Goal: Information Seeking & Learning: Learn about a topic

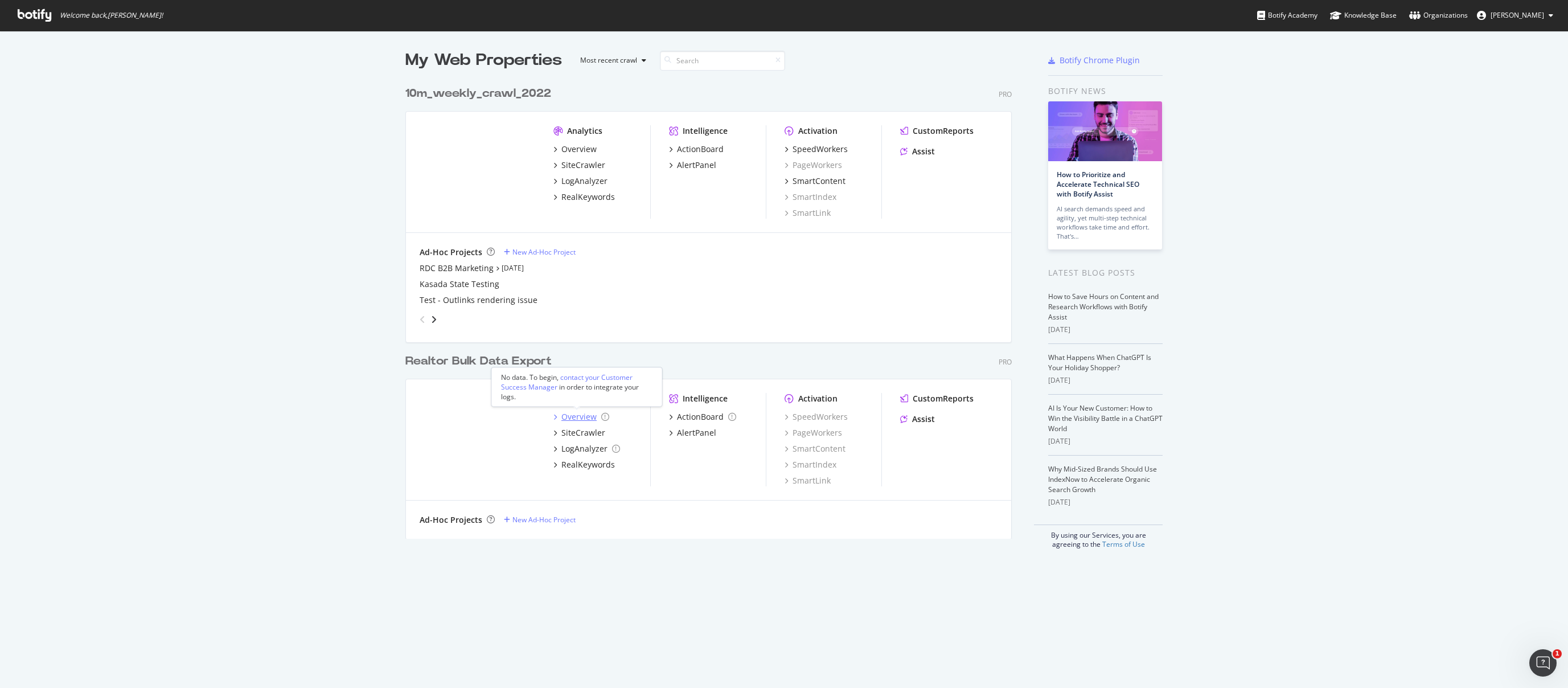
click at [563, 417] on div "Overview" at bounding box center [579, 417] width 35 height 11
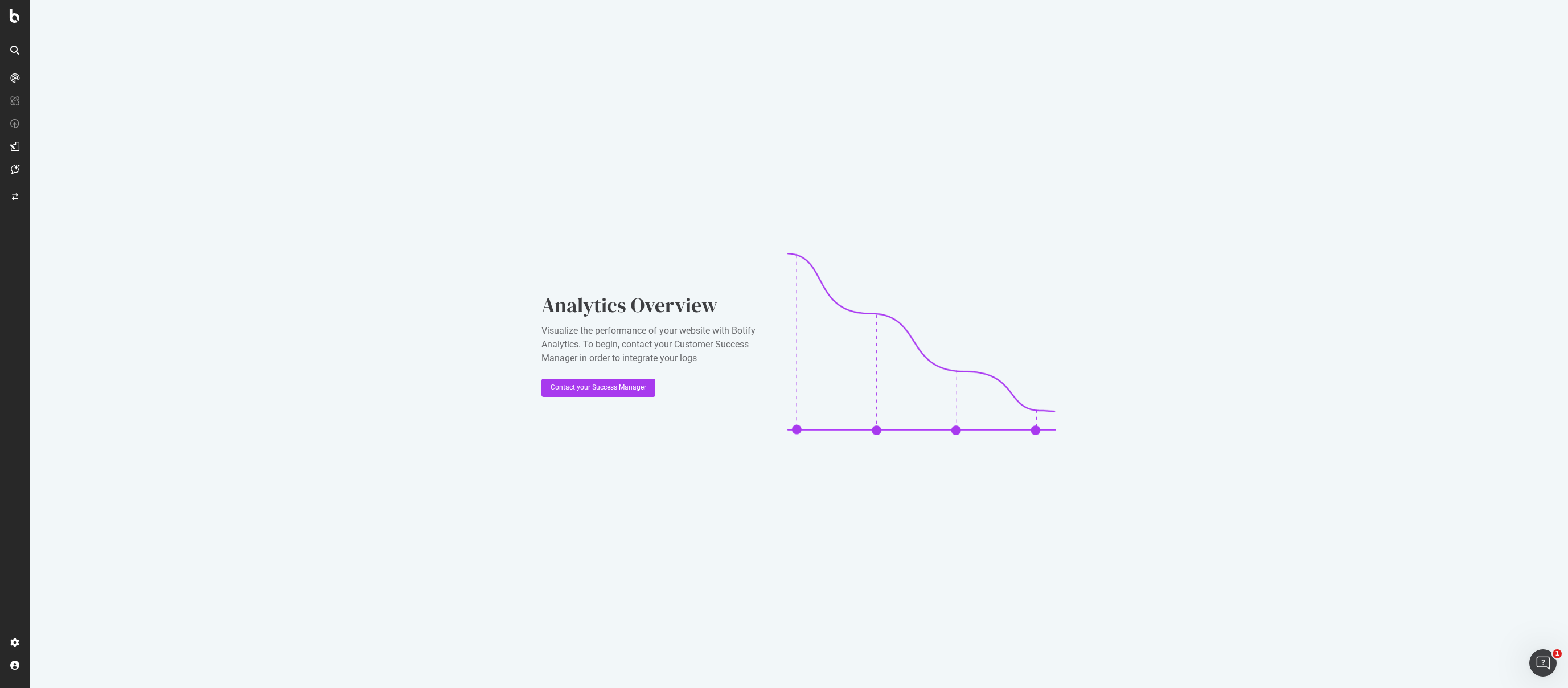
click at [13, 140] on div at bounding box center [14, 146] width 18 height 18
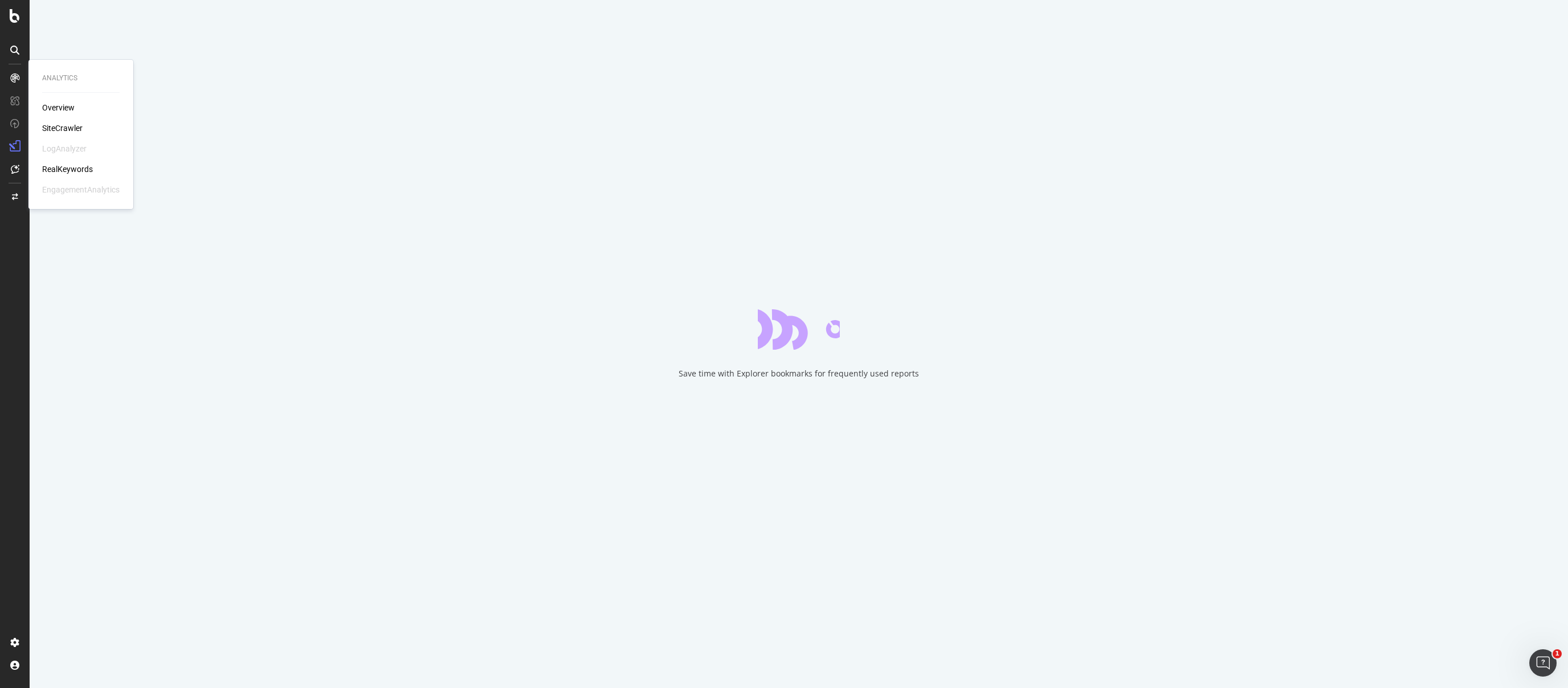
click at [62, 106] on div "Overview" at bounding box center [58, 108] width 32 height 11
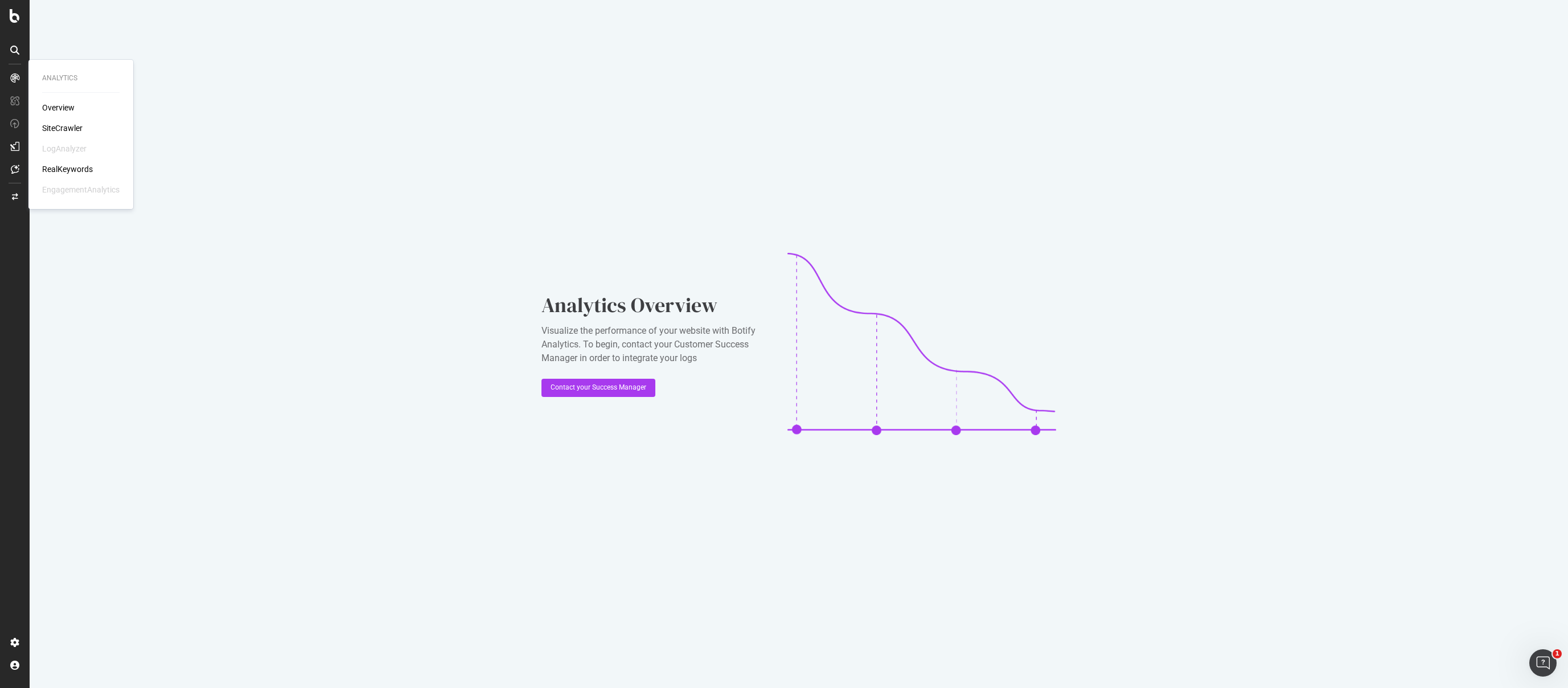
click at [56, 166] on div "RealKeywords" at bounding box center [68, 169] width 51 height 11
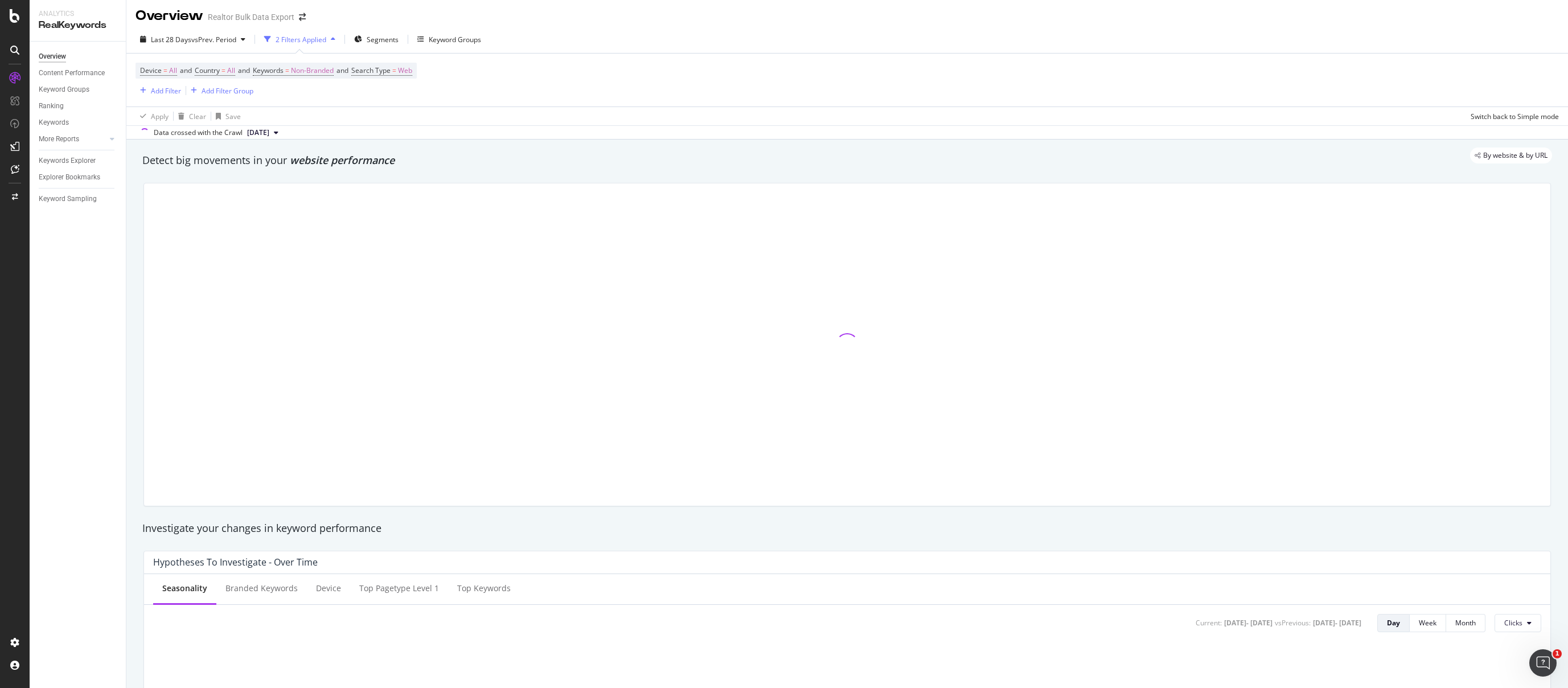
scroll to position [4, 0]
click at [167, 90] on div "Add Filter" at bounding box center [166, 88] width 30 height 9
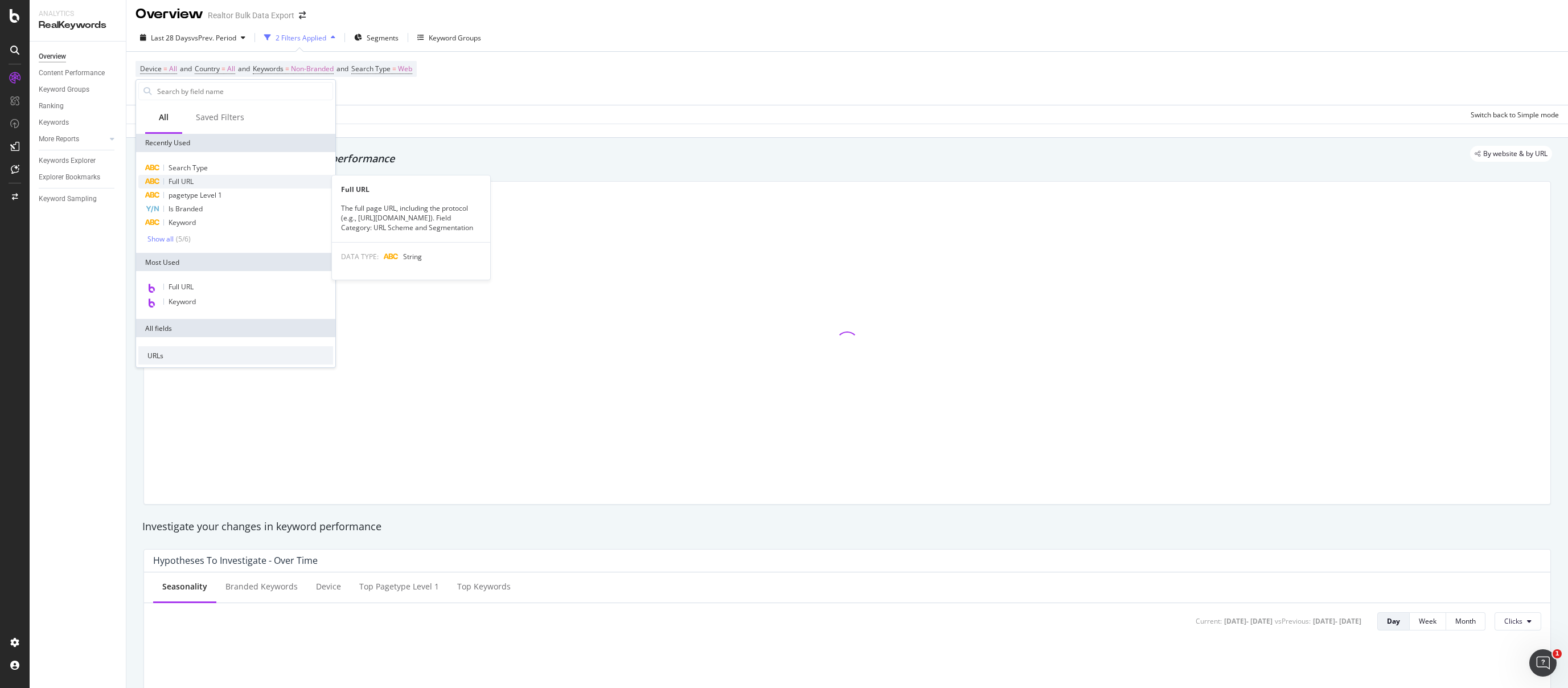
click at [202, 181] on div "Full URL" at bounding box center [236, 181] width 195 height 14
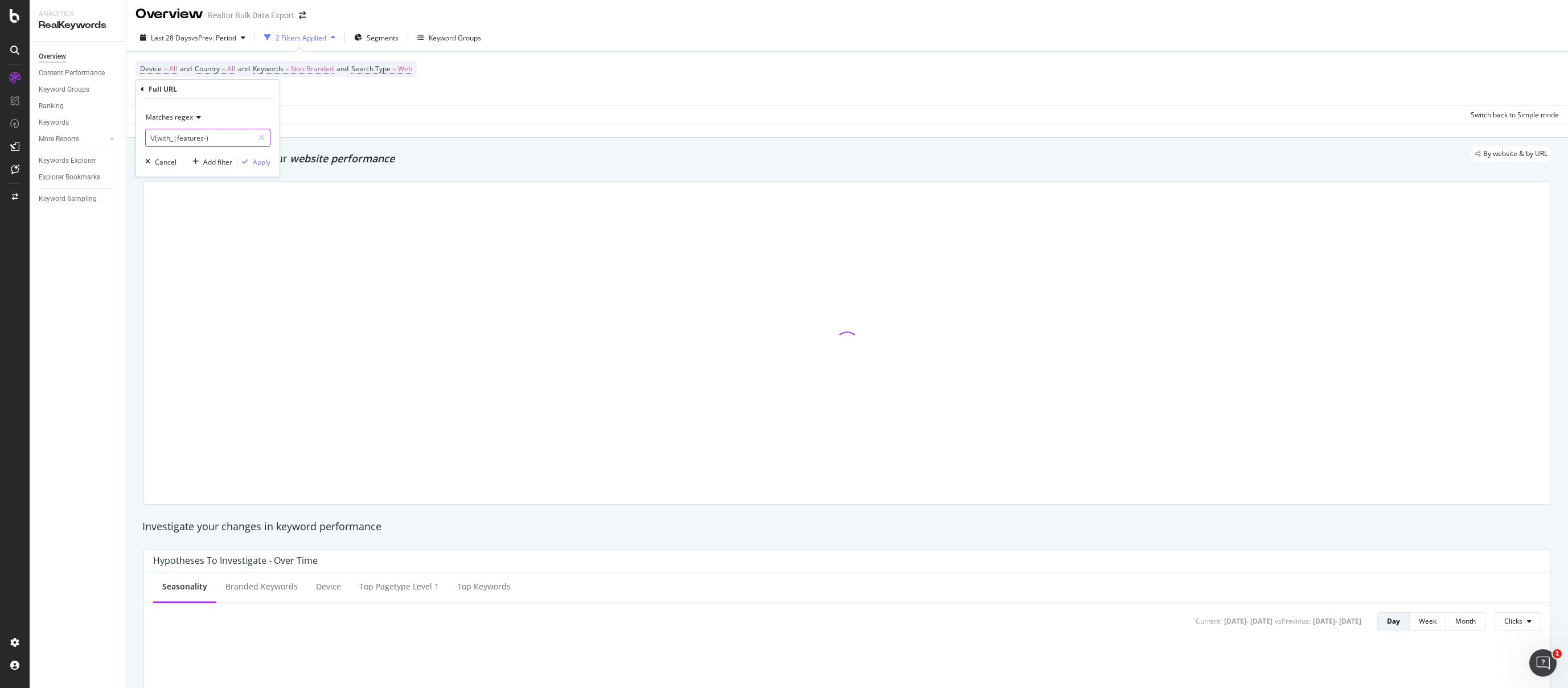
click at [237, 139] on input "\/(with_|features-)" at bounding box center [200, 137] width 108 height 18
paste input "[URL][DOMAIN_NAME]"
type input "[URL][DOMAIN_NAME]"
click at [196, 118] on icon at bounding box center [197, 118] width 8 height 7
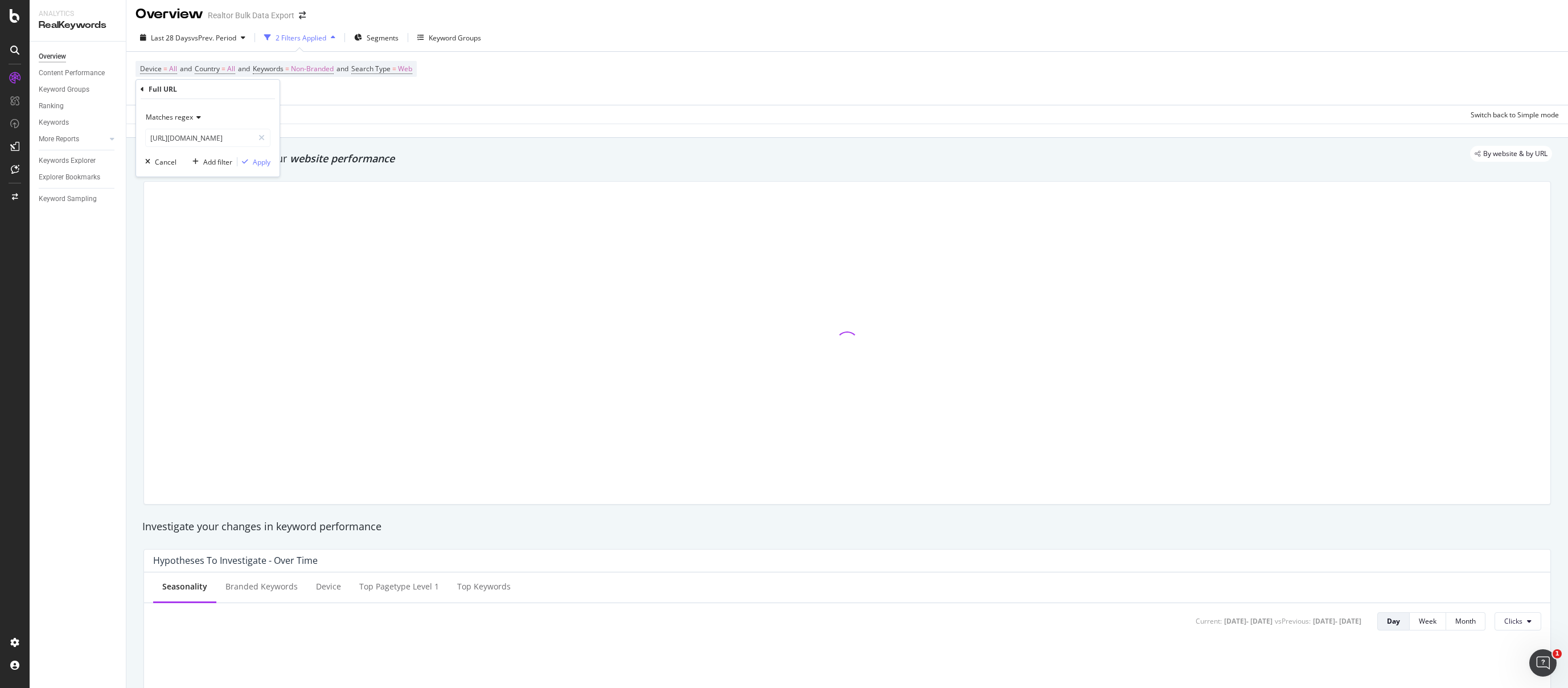
scroll to position [0, 0]
click at [188, 139] on div "Equal to" at bounding box center [209, 140] width 122 height 15
click at [269, 159] on div "Apply" at bounding box center [261, 162] width 18 height 9
click at [268, 159] on div "By URL" at bounding box center [841, 155] width 1421 height 16
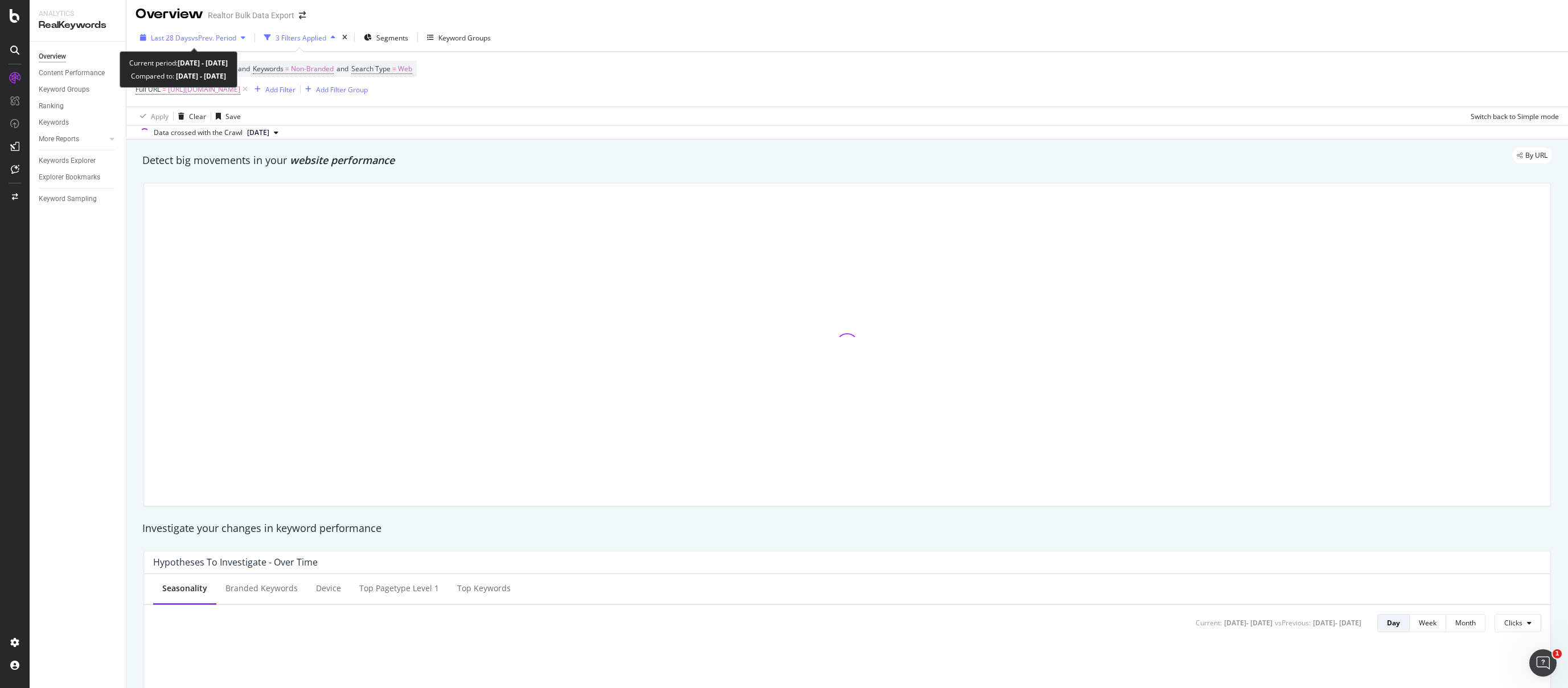
click at [234, 39] on span "vs Prev. Period" at bounding box center [213, 37] width 45 height 9
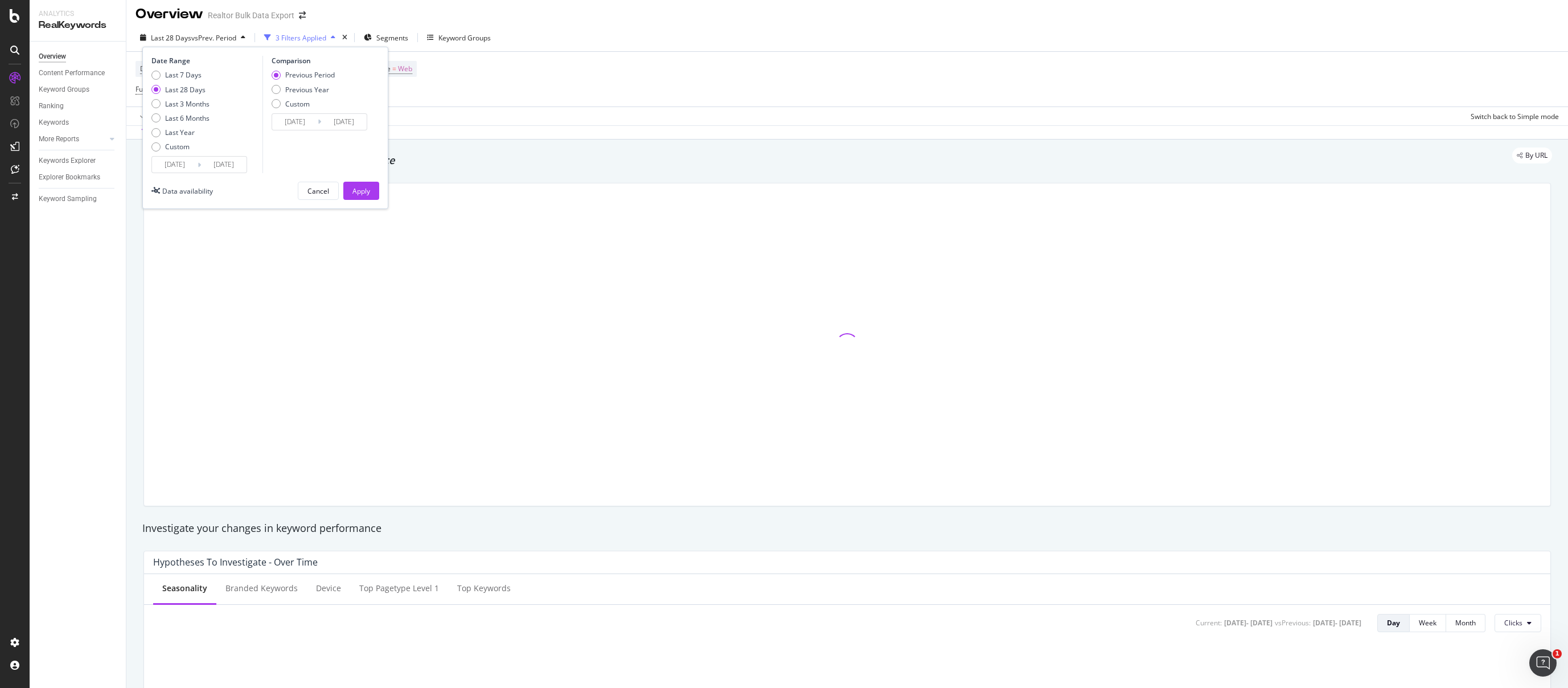
click at [167, 168] on input "[DATE]" at bounding box center [175, 164] width 45 height 16
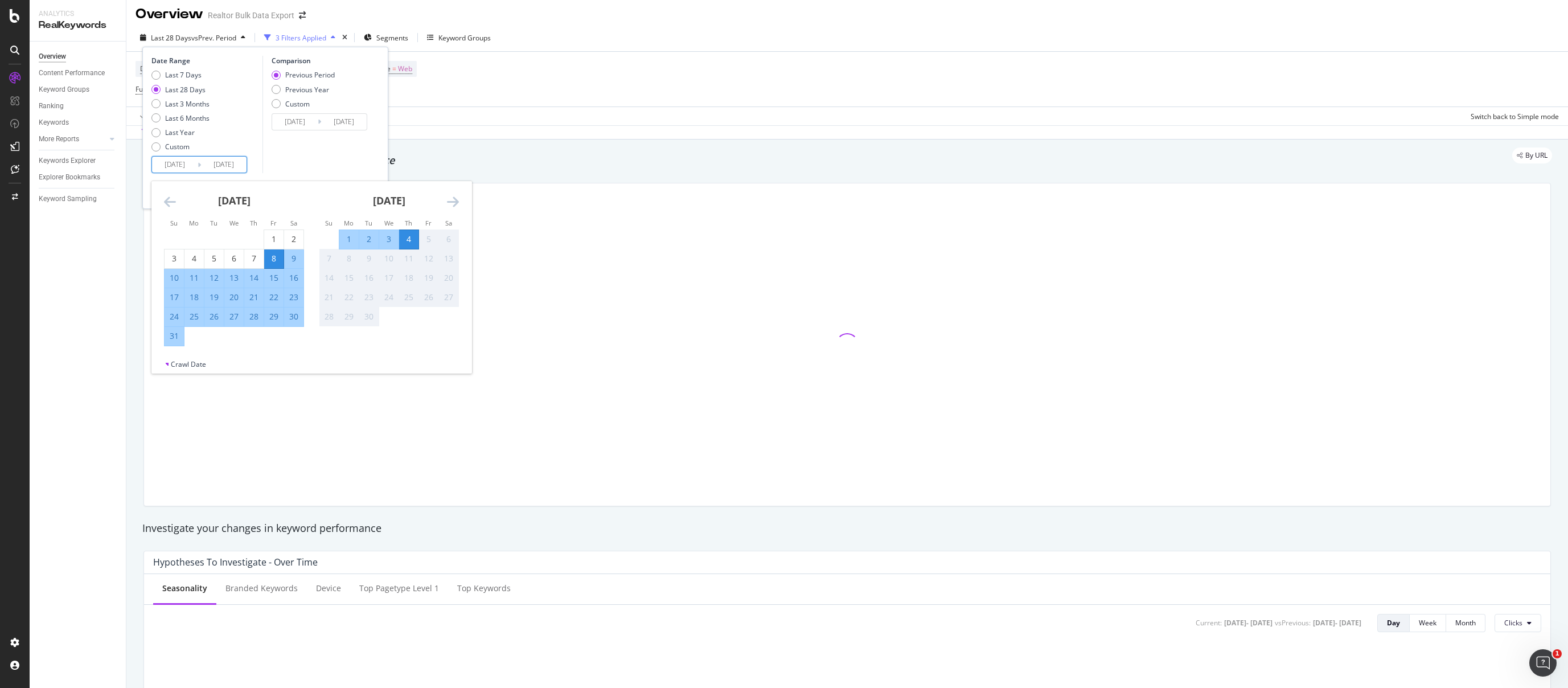
click at [345, 240] on div "1" at bounding box center [348, 239] width 19 height 11
type input "[DATE]"
click at [416, 237] on div "4" at bounding box center [409, 239] width 19 height 11
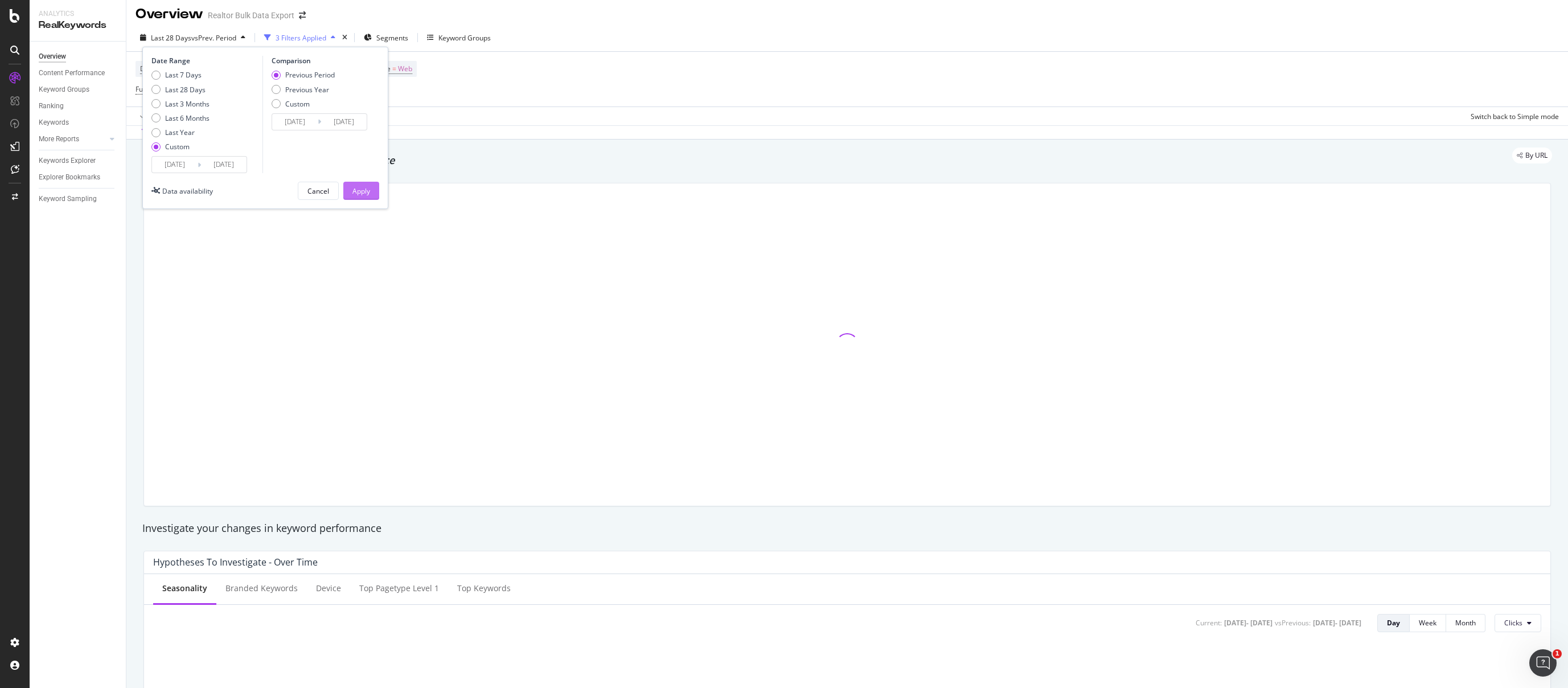
click at [365, 185] on div "Apply" at bounding box center [361, 191] width 18 height 17
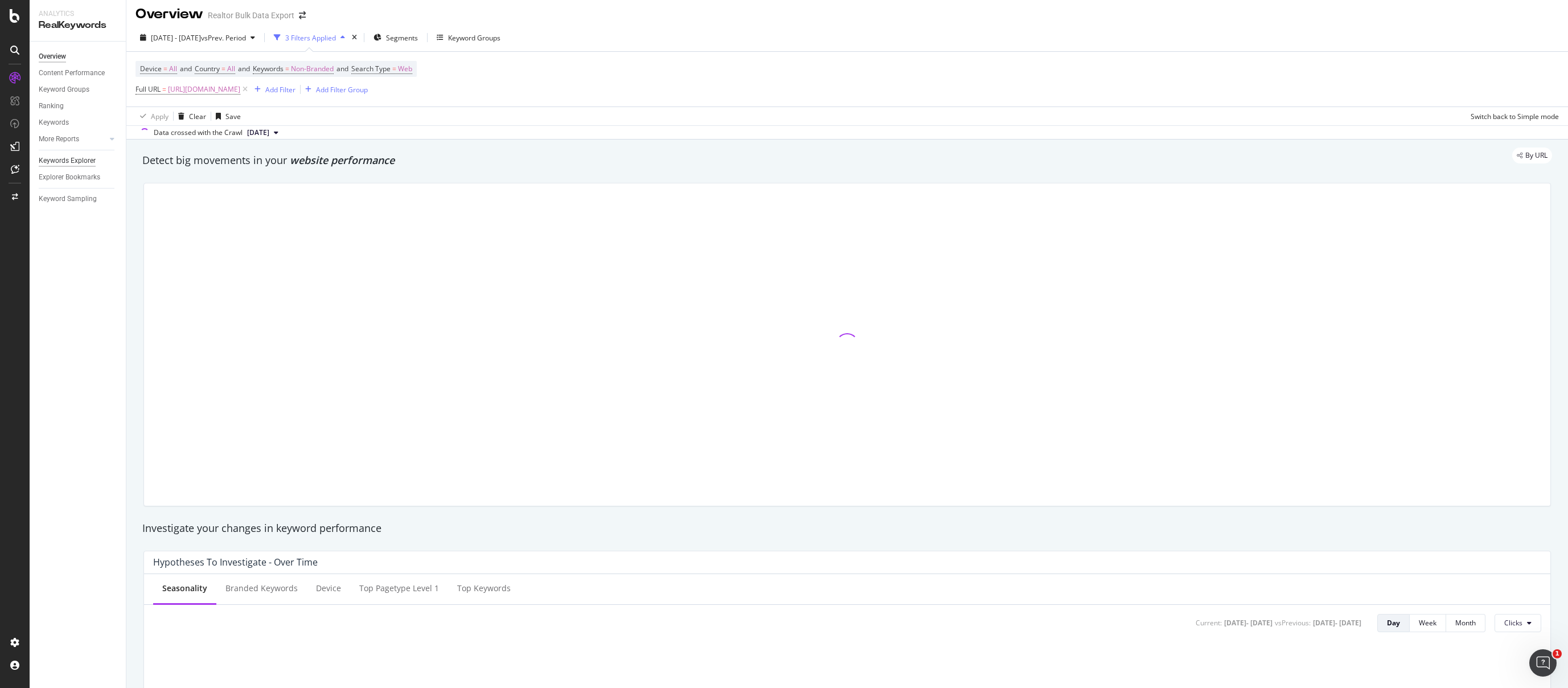
click at [59, 155] on div "Keywords Explorer" at bounding box center [67, 161] width 57 height 12
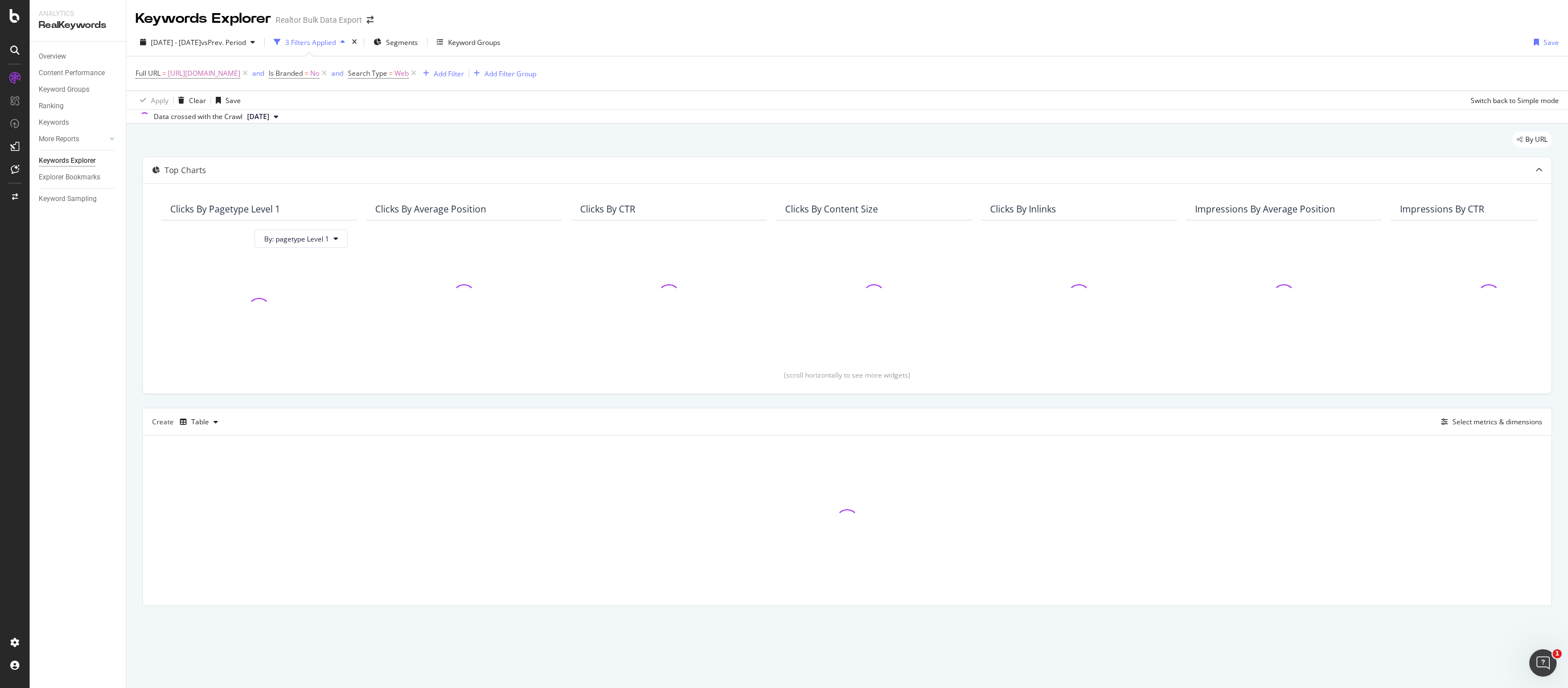
click at [807, 37] on div "[DATE] - [DATE] vs Prev. Period 3 Filters Applied Segments Keyword Groups Save" at bounding box center [847, 45] width 1442 height 23
click at [329, 73] on icon at bounding box center [324, 73] width 9 height 11
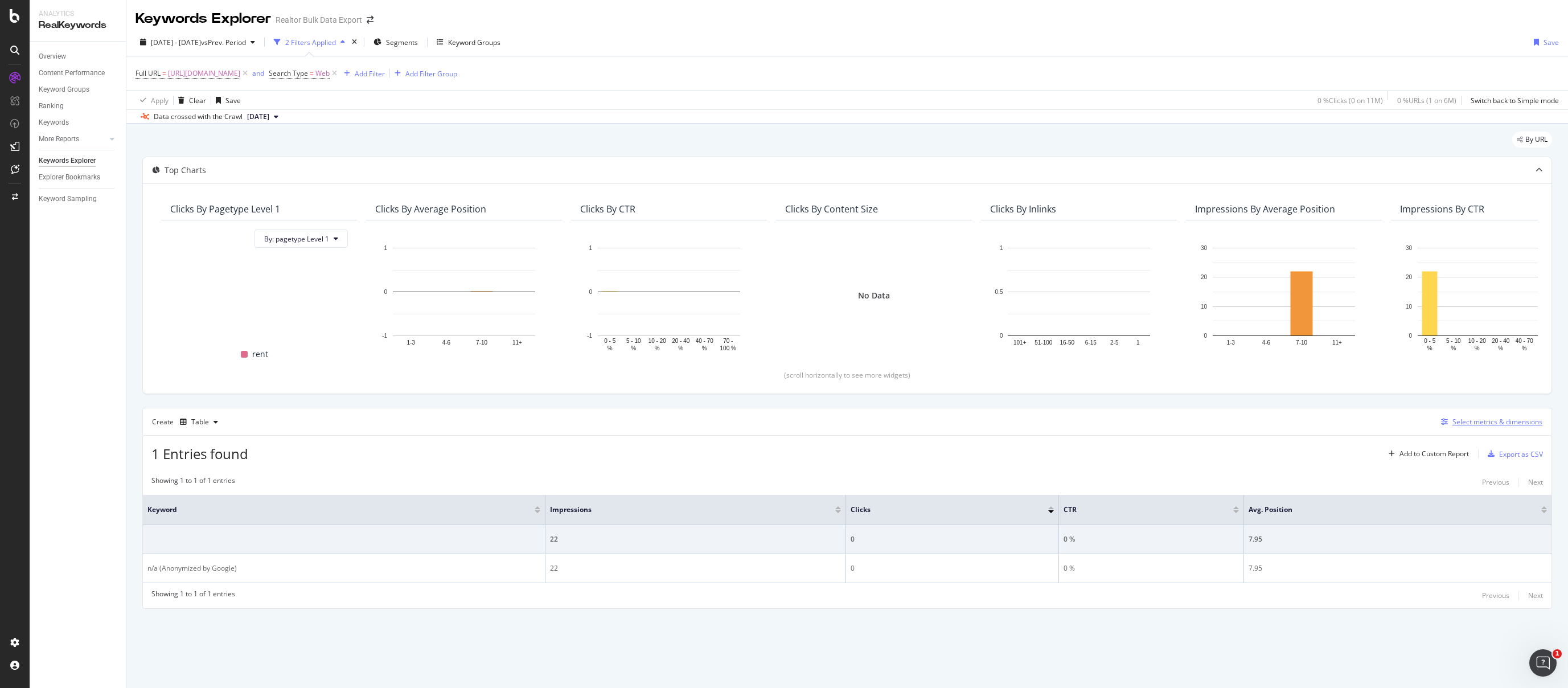
click at [1531, 419] on div "Select metrics & dimensions" at bounding box center [1497, 421] width 90 height 9
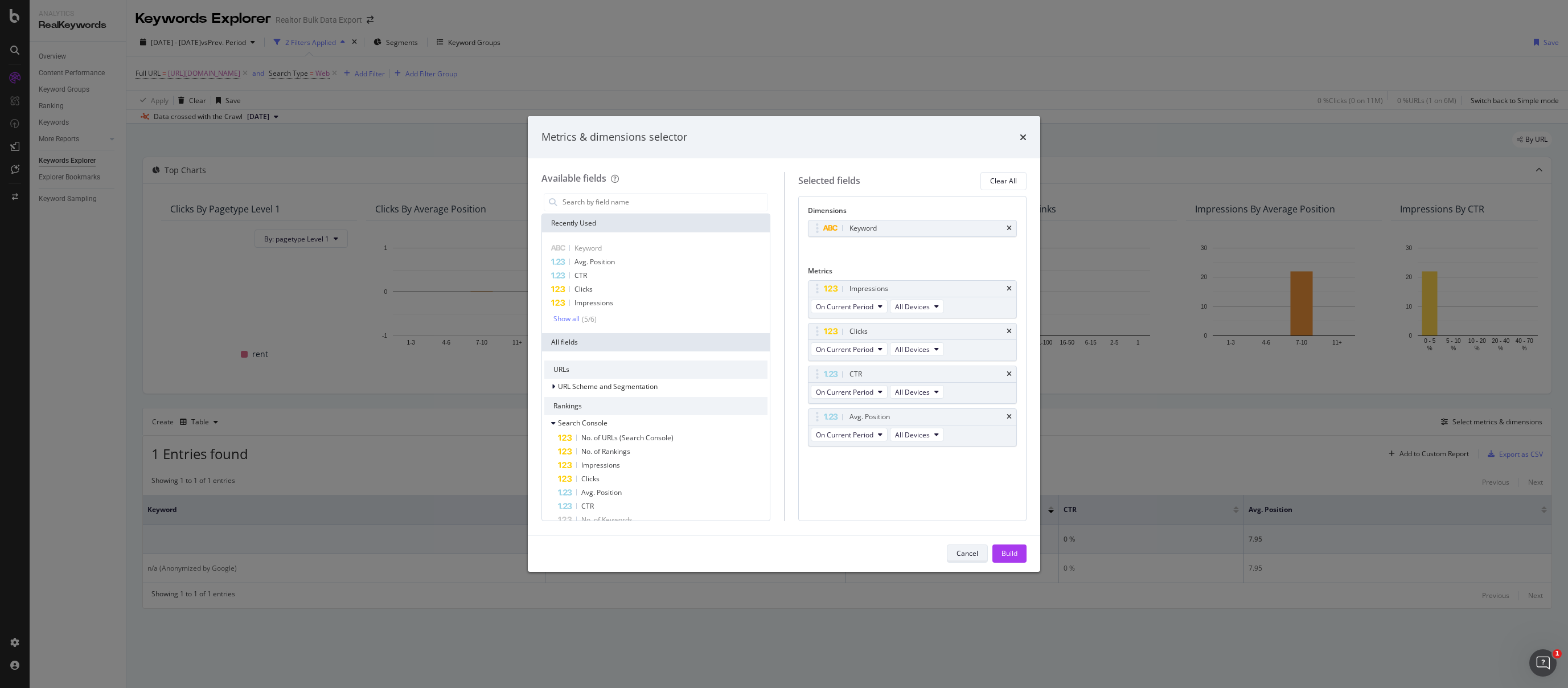
click at [973, 546] on div "Cancel" at bounding box center [968, 553] width 22 height 16
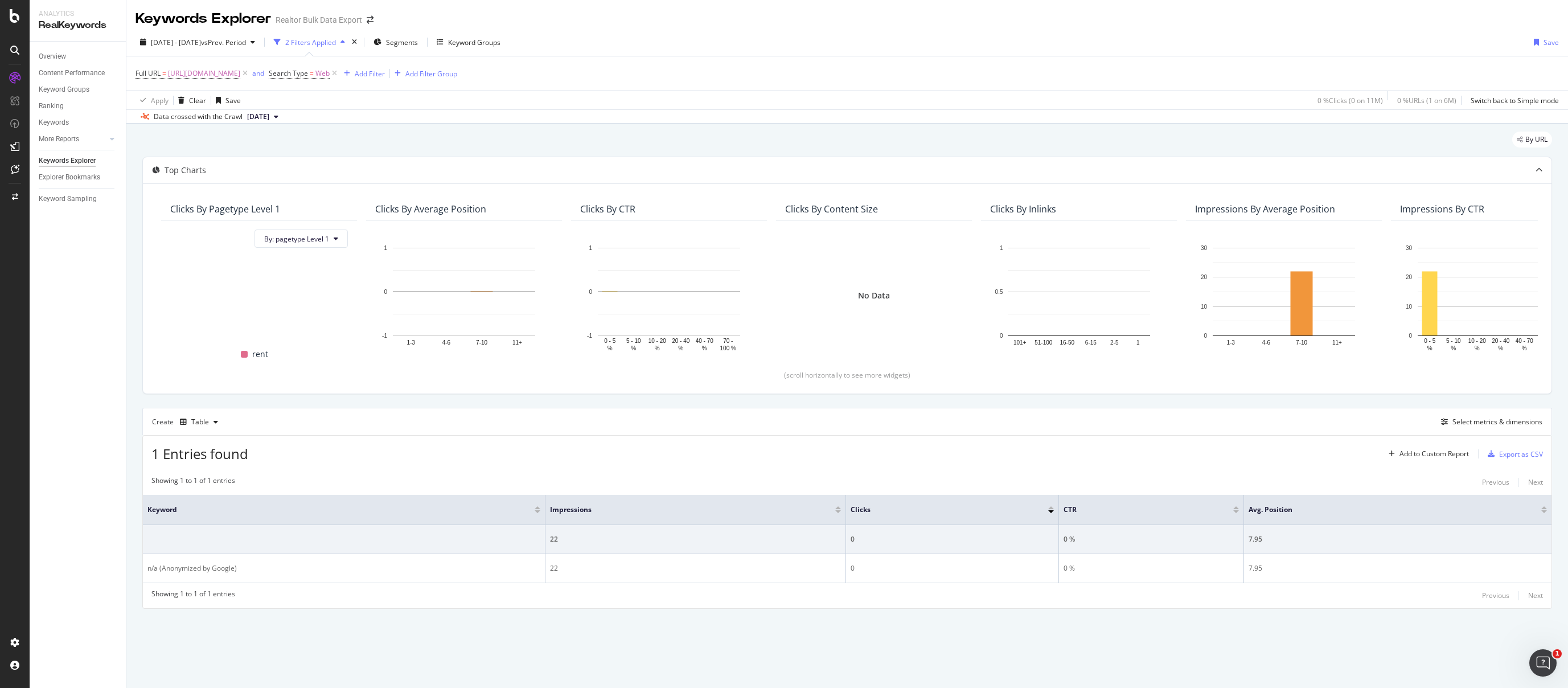
click at [1024, 438] on div "1 Entries found Add to Custom Report Export as CSV" at bounding box center [847, 449] width 1409 height 28
